Goal: Task Accomplishment & Management: Complete application form

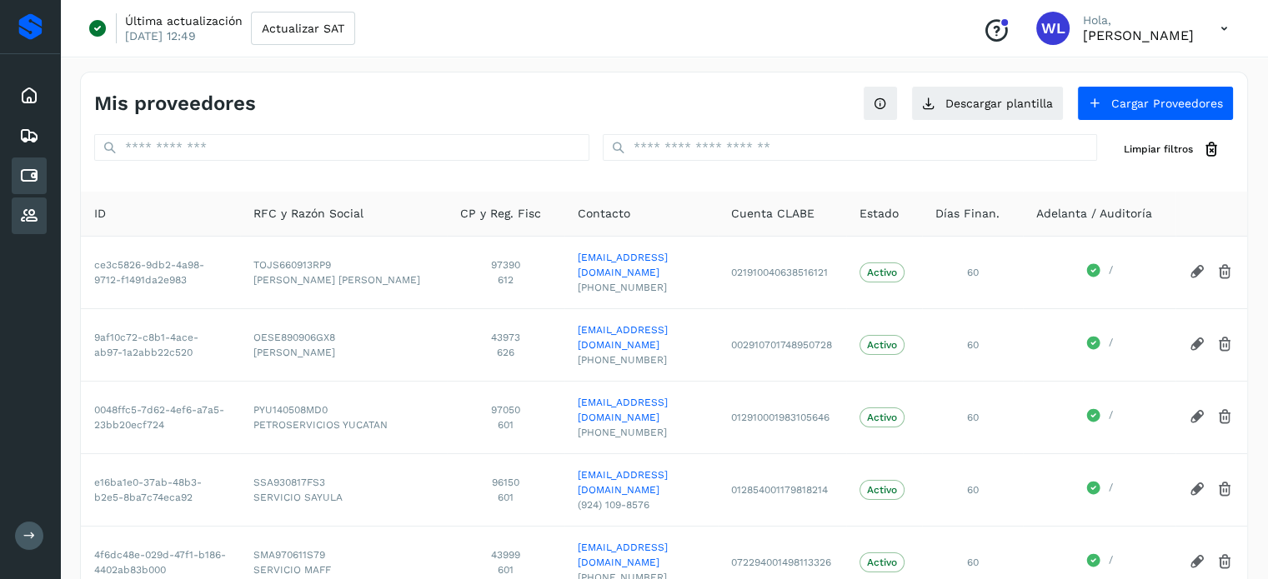
click at [37, 169] on icon at bounding box center [29, 176] width 20 height 20
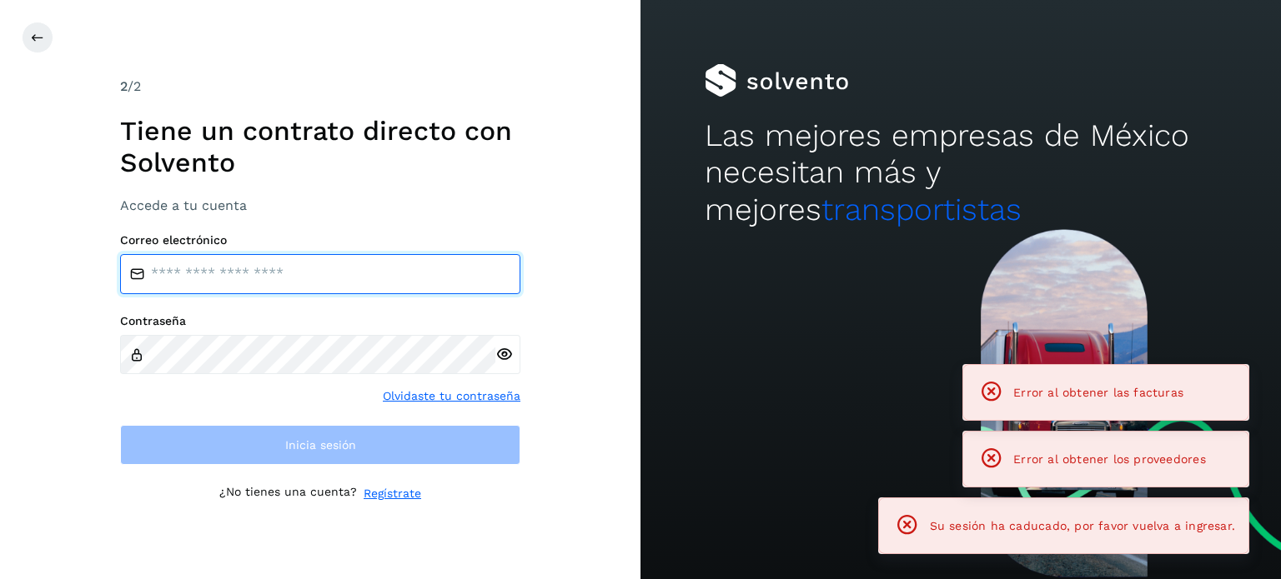
click at [224, 273] on input "email" at bounding box center [320, 274] width 400 height 40
type input "**********"
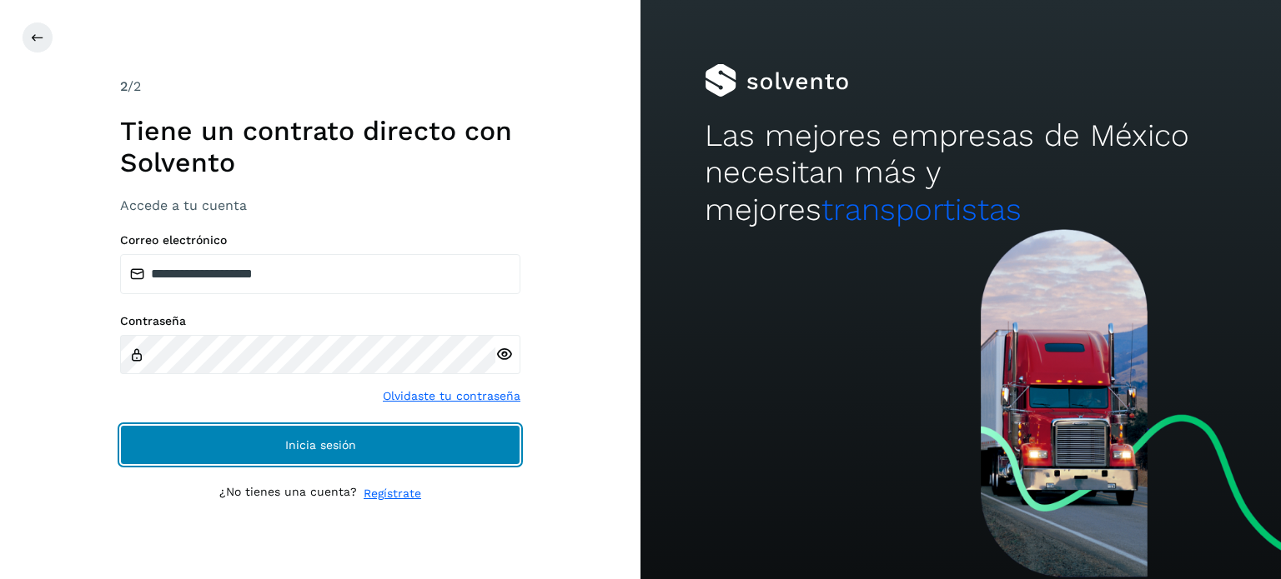
click at [393, 454] on button "Inicia sesión" at bounding box center [320, 445] width 400 height 40
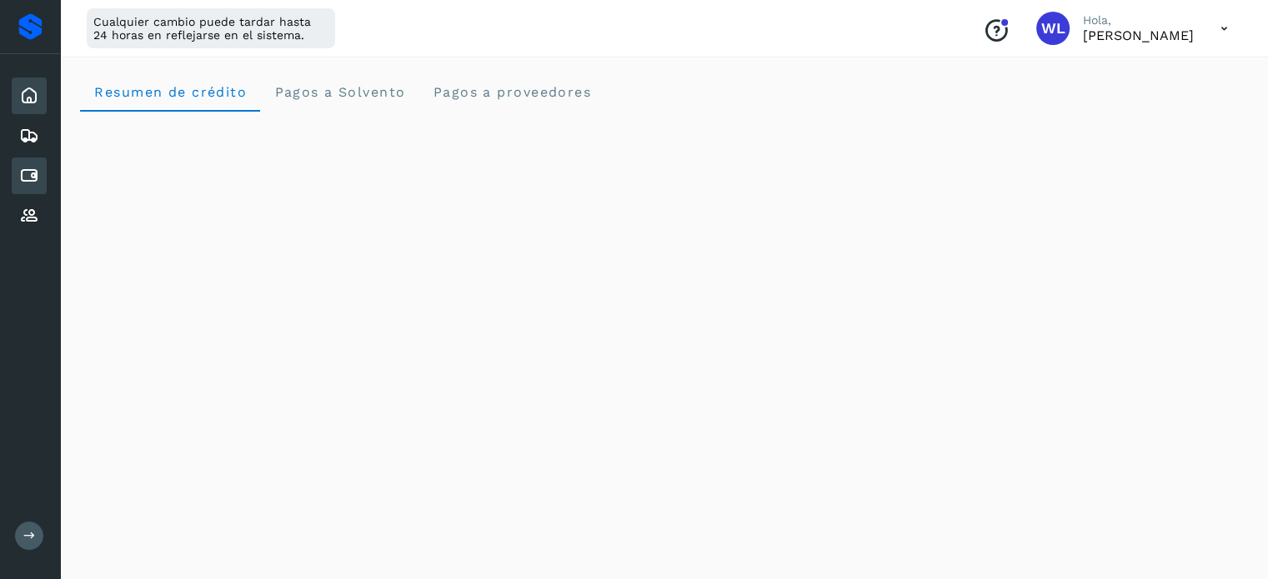
click at [29, 177] on icon at bounding box center [29, 176] width 20 height 20
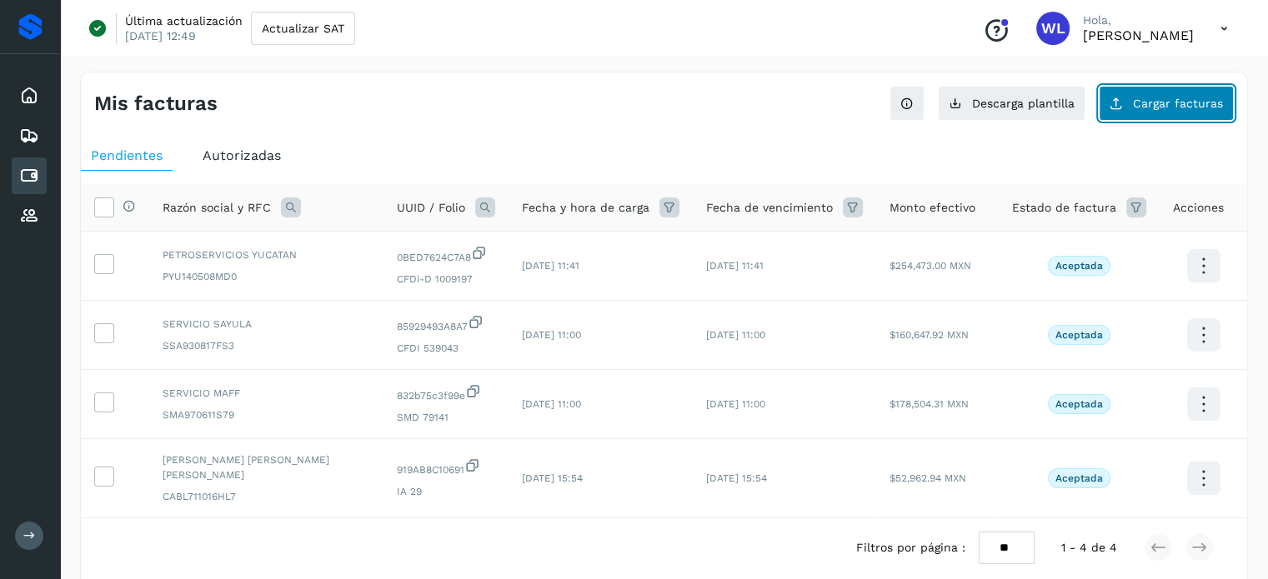
click at [1177, 103] on span "Cargar facturas" at bounding box center [1178, 104] width 90 height 12
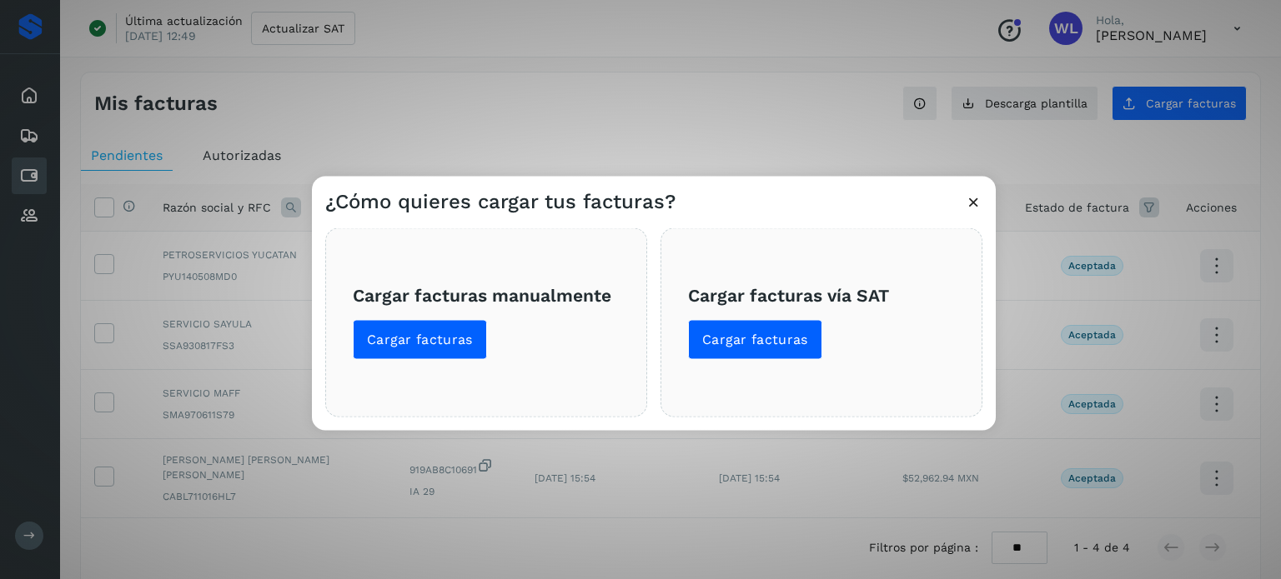
click at [972, 209] on icon at bounding box center [974, 202] width 18 height 18
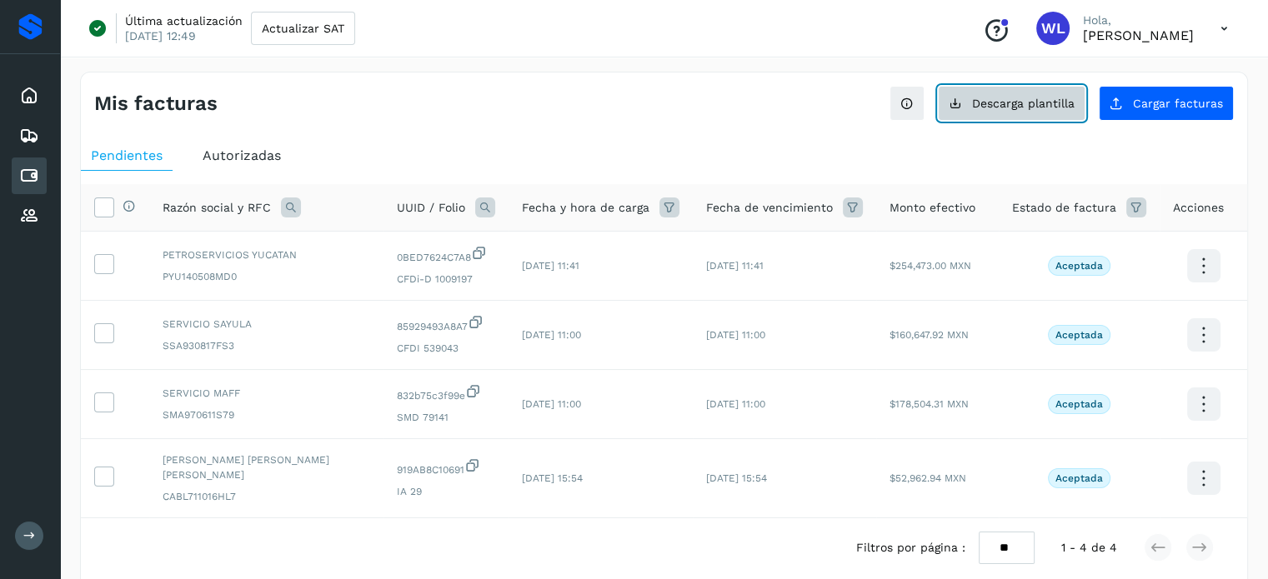
click at [1027, 103] on span "Descarga plantilla" at bounding box center [1023, 104] width 103 height 12
click at [717, 151] on ul "Pendientes Autorizadas" at bounding box center [664, 156] width 1166 height 30
click at [726, 141] on ul "Pendientes Autorizadas" at bounding box center [664, 156] width 1166 height 30
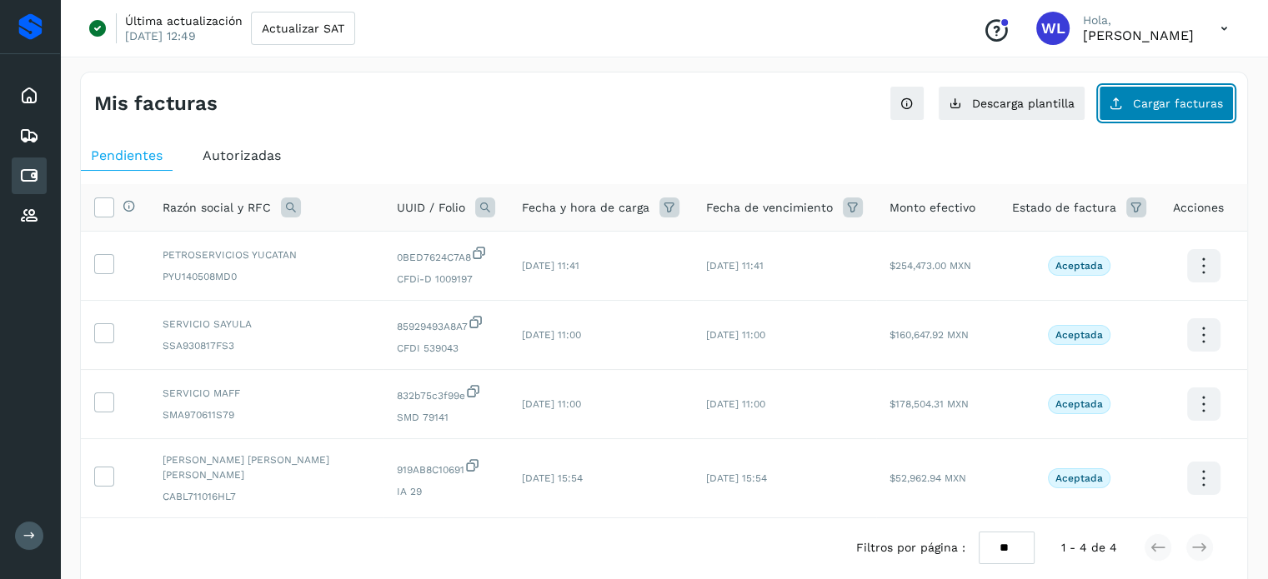
click at [1136, 100] on span "Cargar facturas" at bounding box center [1178, 104] width 90 height 12
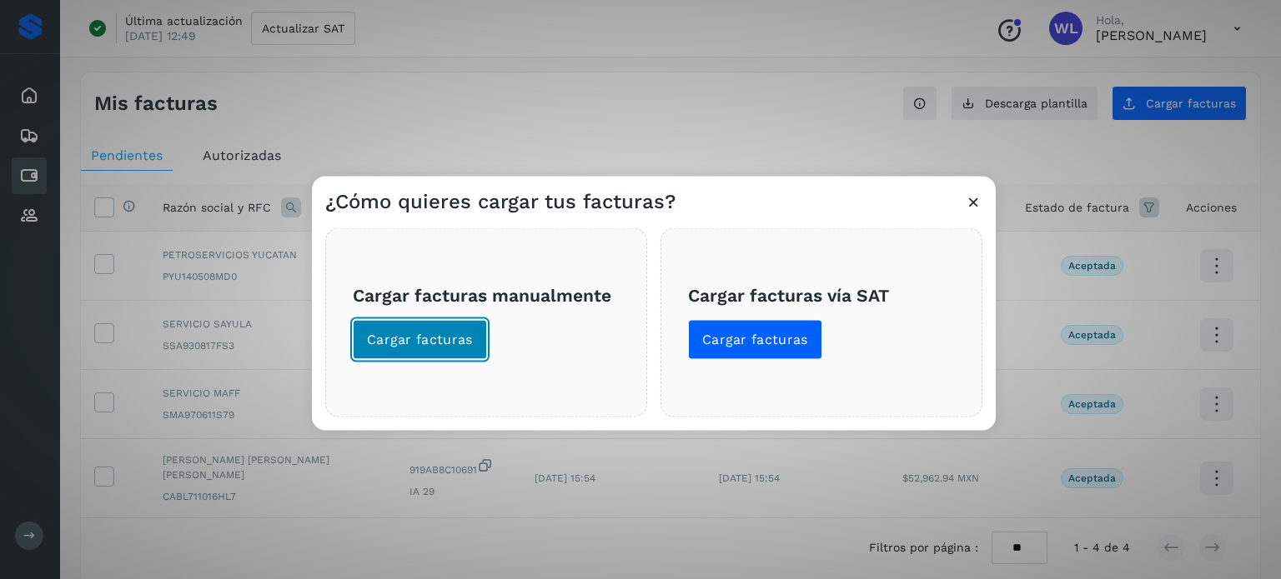
click at [438, 337] on span "Cargar facturas" at bounding box center [420, 339] width 106 height 18
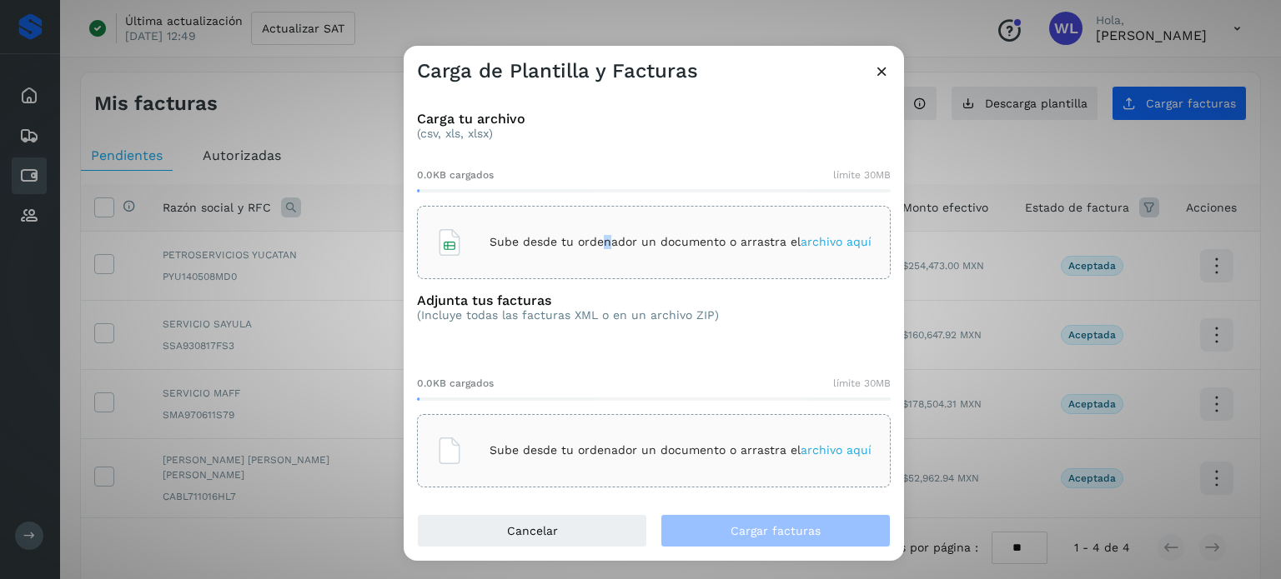
click at [606, 248] on p "Sube desde tu ordenador un documento o arrastra el archivo aquí" at bounding box center [680, 242] width 382 height 14
click at [822, 450] on span "archivo aquí" at bounding box center [835, 450] width 71 height 13
click at [824, 447] on span "archivo aquí" at bounding box center [835, 450] width 71 height 13
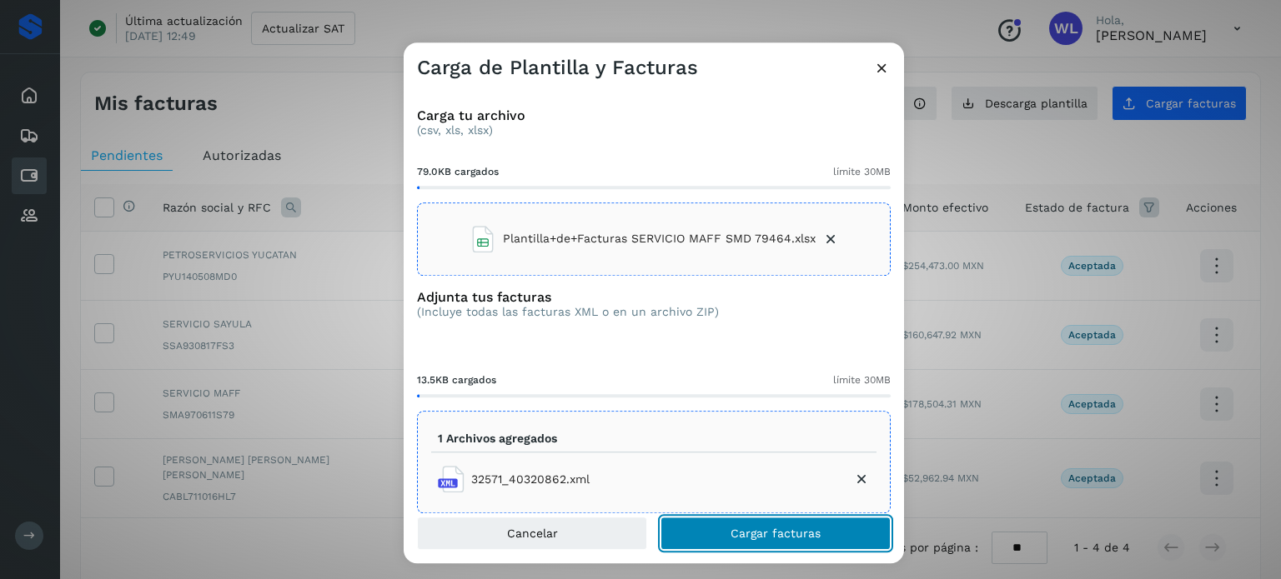
click at [795, 539] on span "Cargar facturas" at bounding box center [775, 534] width 90 height 12
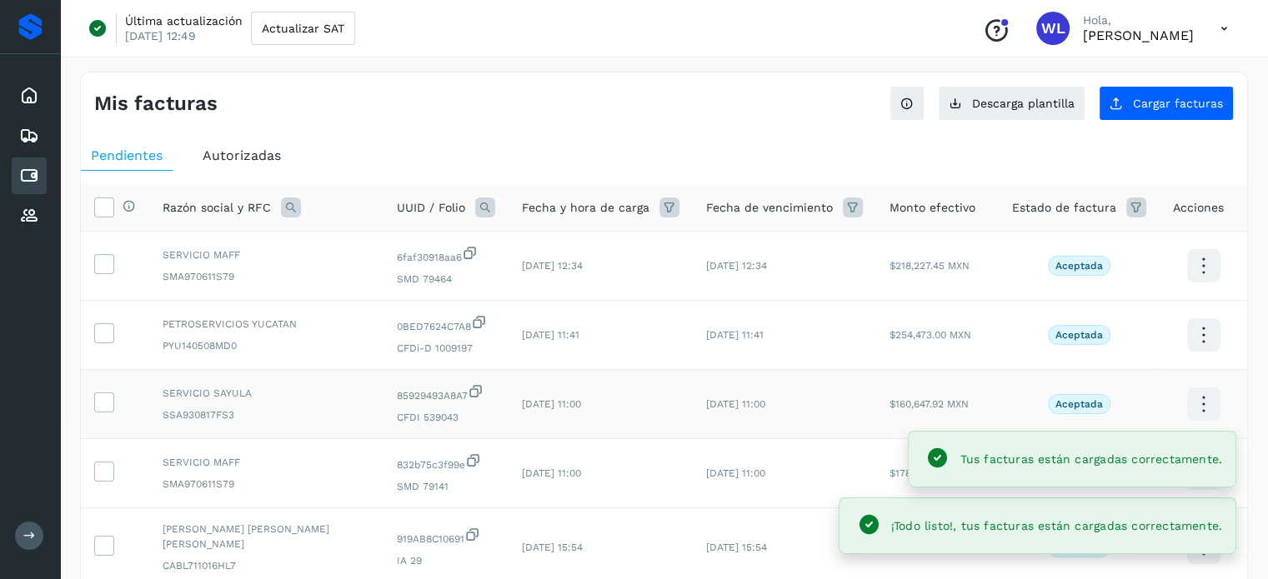
scroll to position [139, 0]
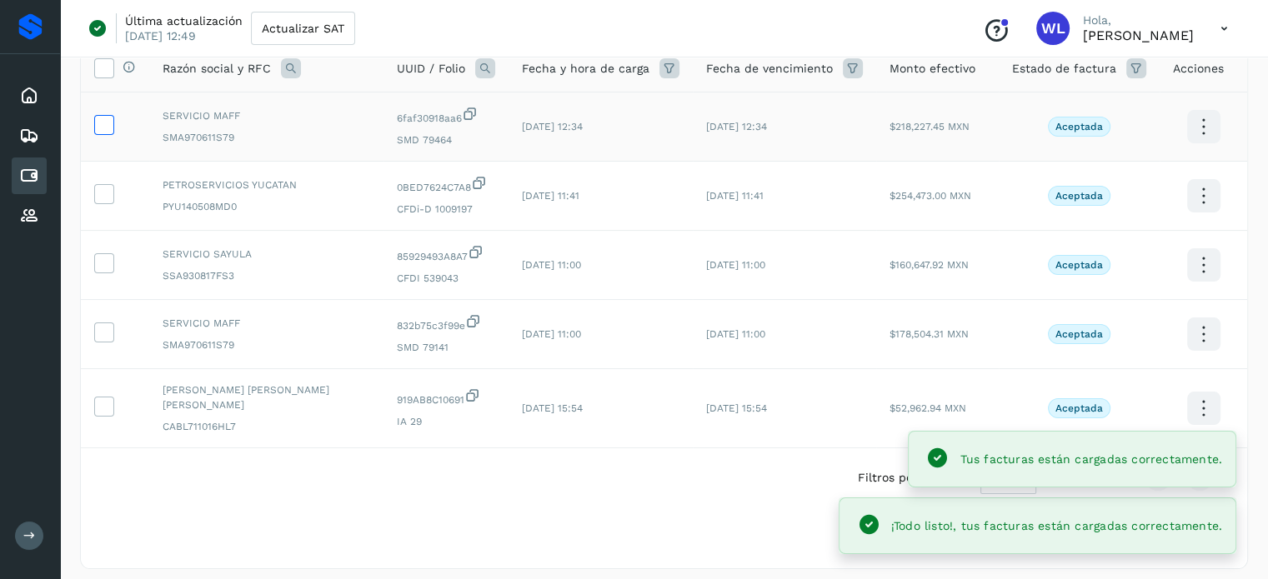
click at [104, 123] on icon at bounding box center [104, 124] width 18 height 18
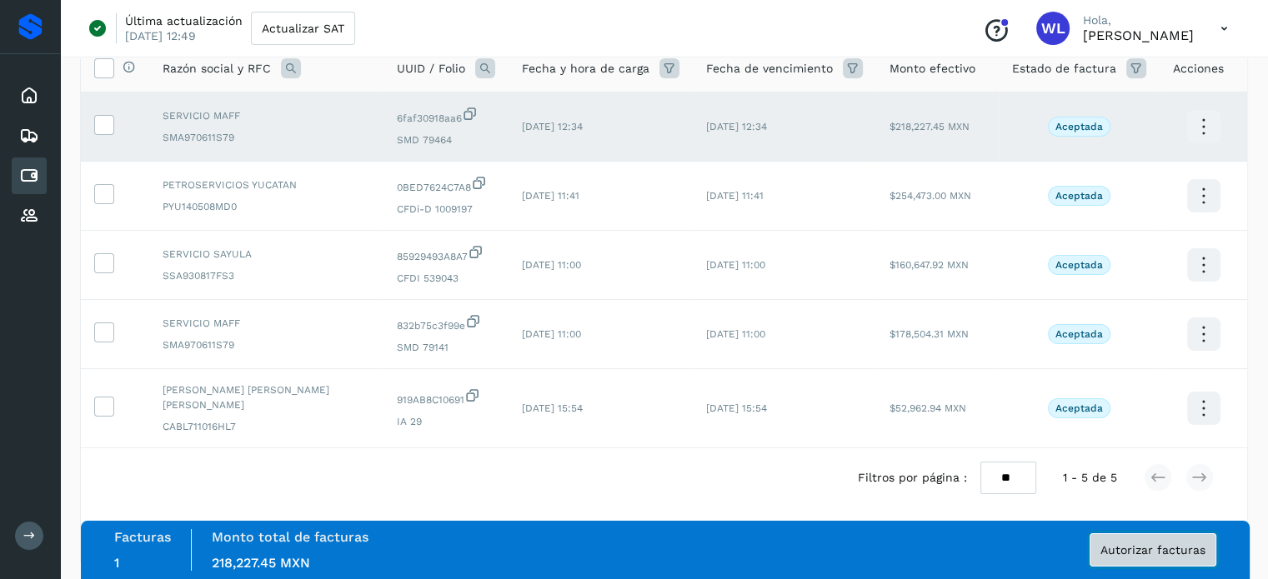
click at [1158, 554] on span "Autorizar facturas" at bounding box center [1152, 550] width 105 height 12
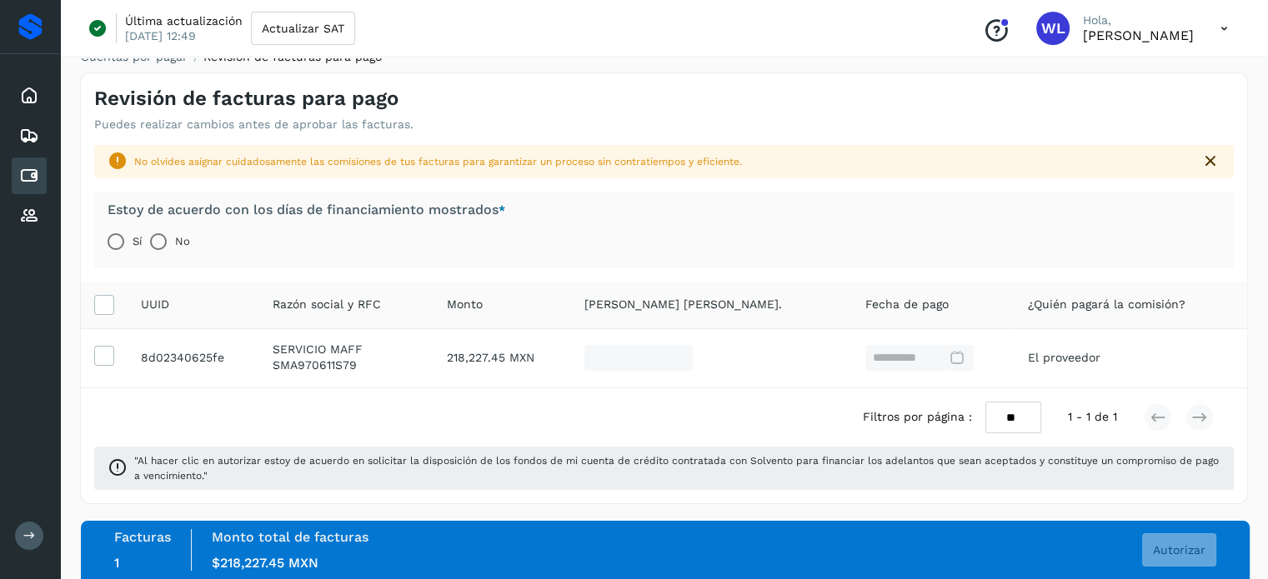
scroll to position [23, 0]
click at [1166, 549] on span "Autorizar" at bounding box center [1179, 550] width 53 height 12
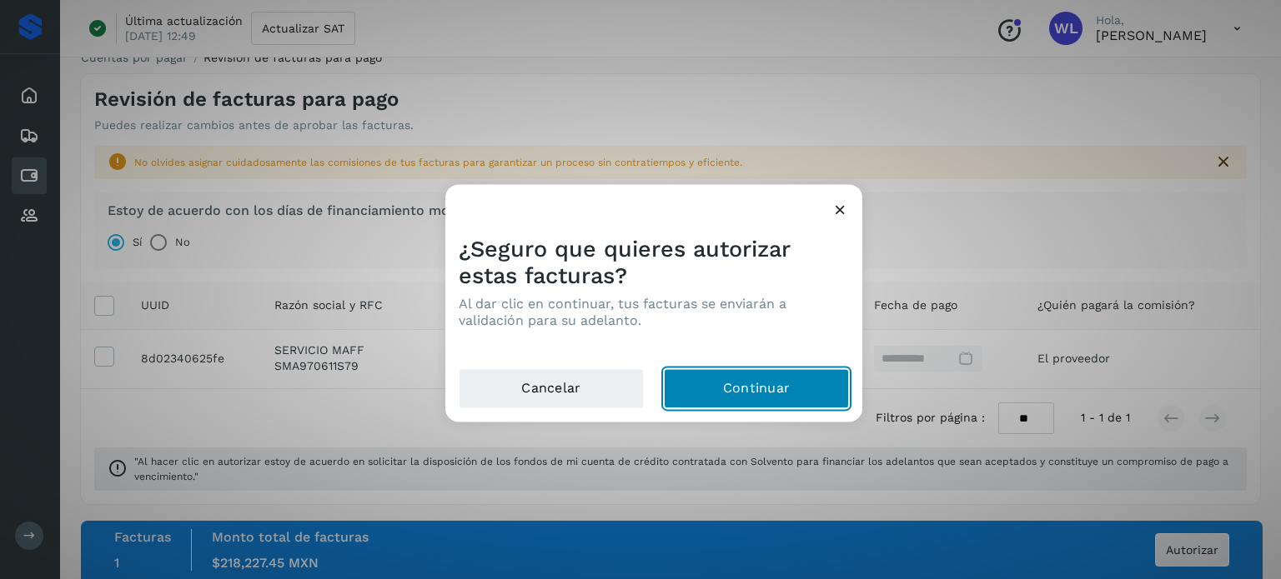
click at [754, 393] on button "Continuar" at bounding box center [756, 388] width 185 height 40
